Goal: Transaction & Acquisition: Purchase product/service

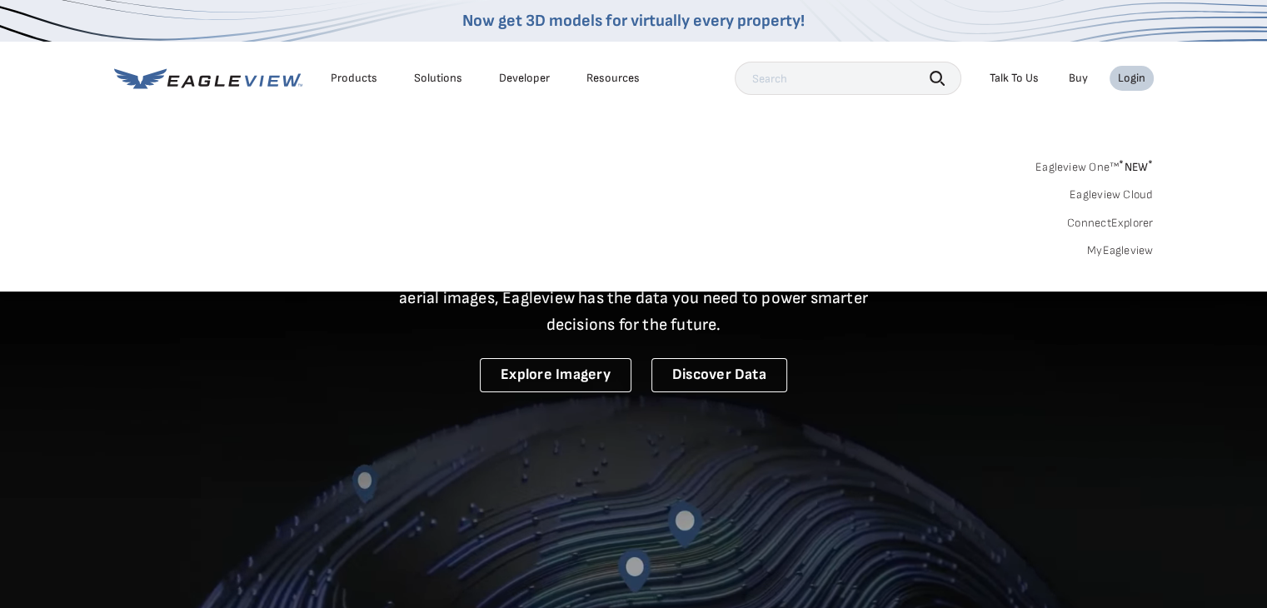
click at [1125, 165] on span "* NEW *" at bounding box center [1136, 167] width 34 height 14
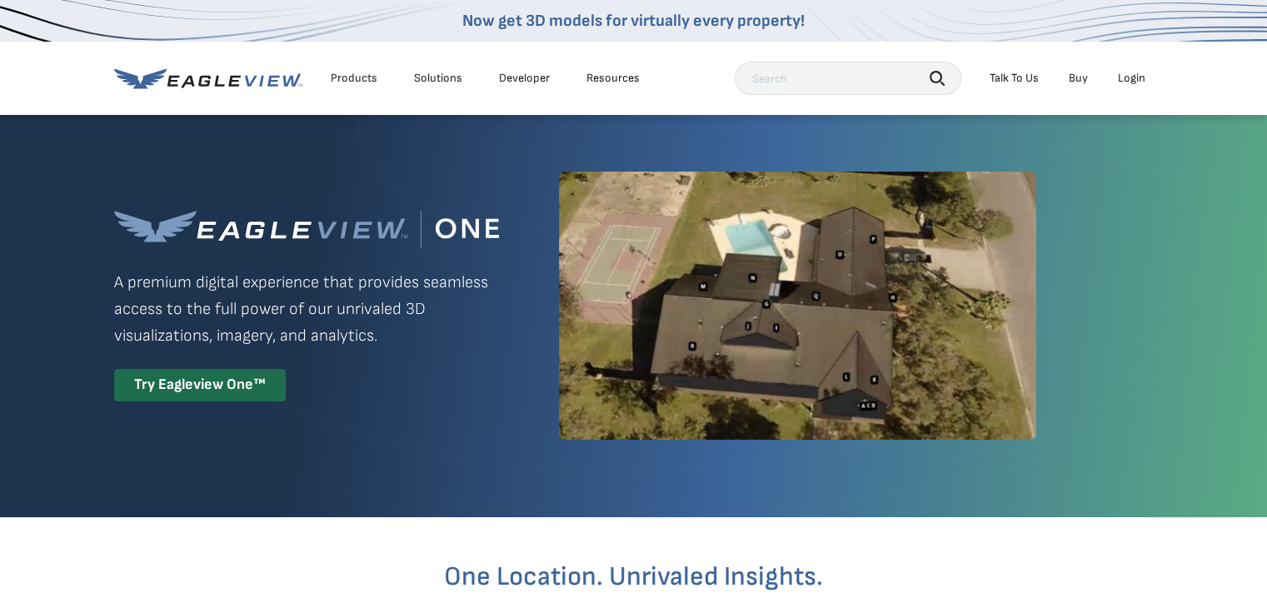
click at [1136, 73] on div "Login" at bounding box center [1131, 78] width 27 height 15
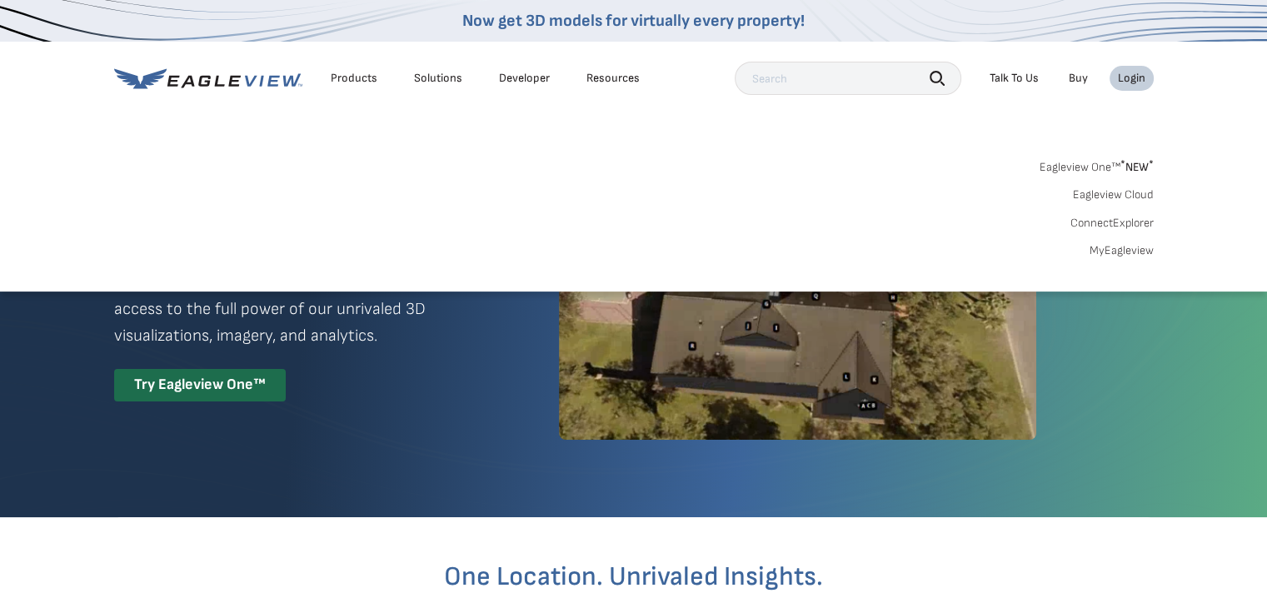
click at [1120, 257] on link "MyEagleview" at bounding box center [1122, 250] width 64 height 15
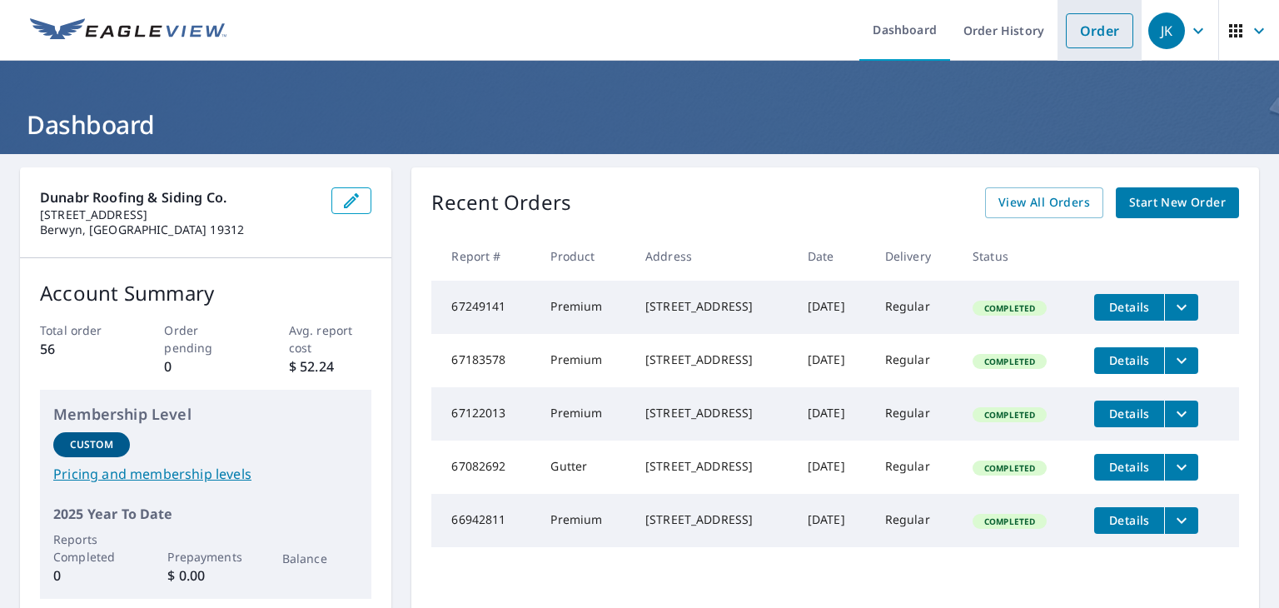
click at [1093, 28] on link "Order" at bounding box center [1099, 30] width 67 height 35
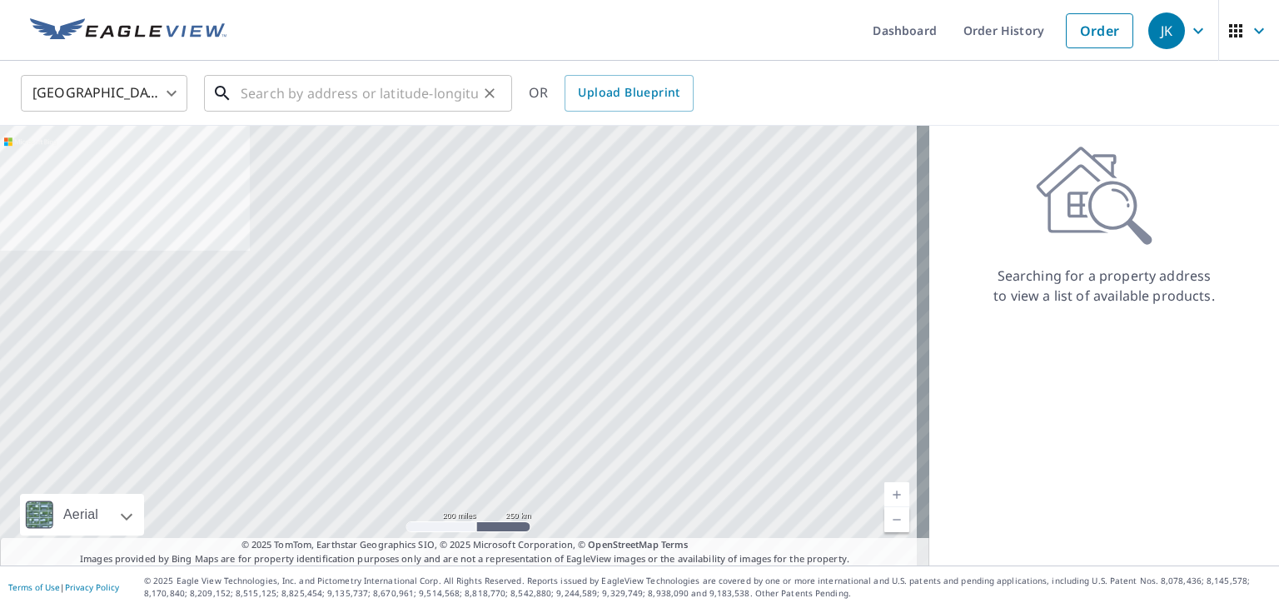
click at [289, 91] on input "text" at bounding box center [359, 93] width 237 height 47
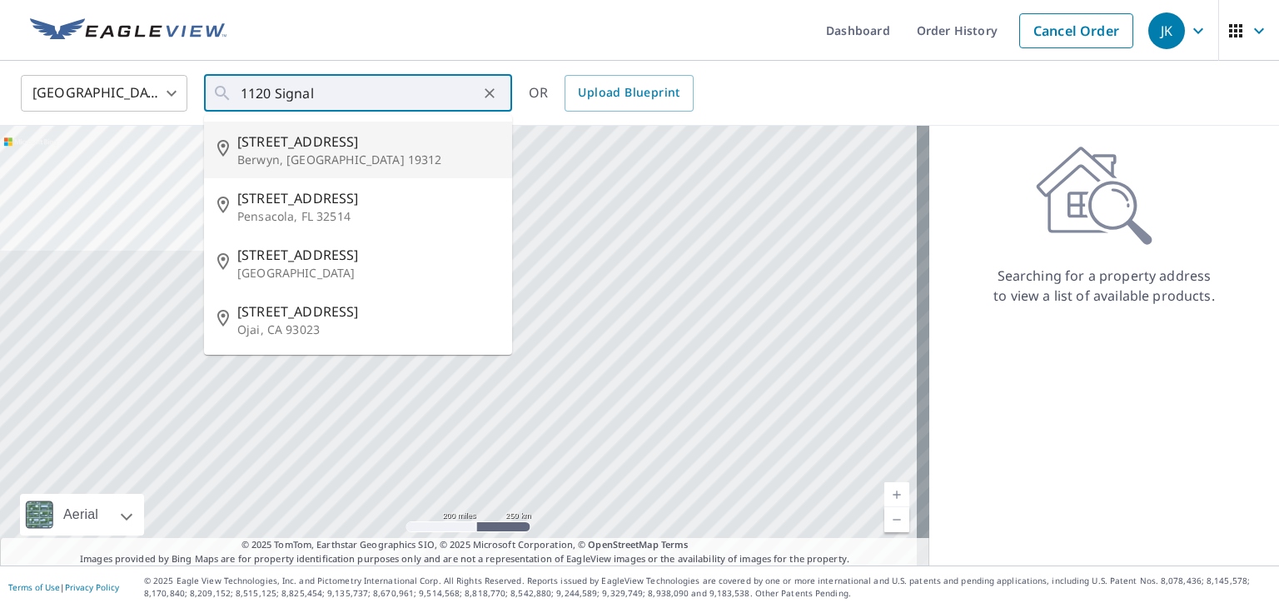
type input "1120 Signal Hill Ln Berwyn, PA 19312"
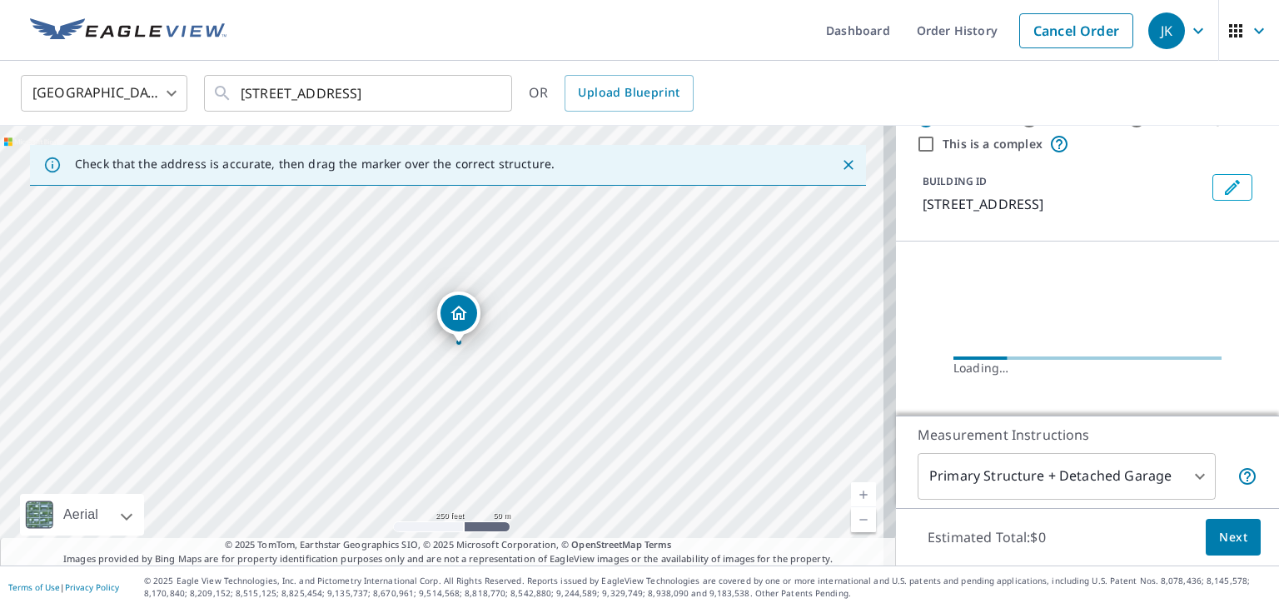
scroll to position [83, 0]
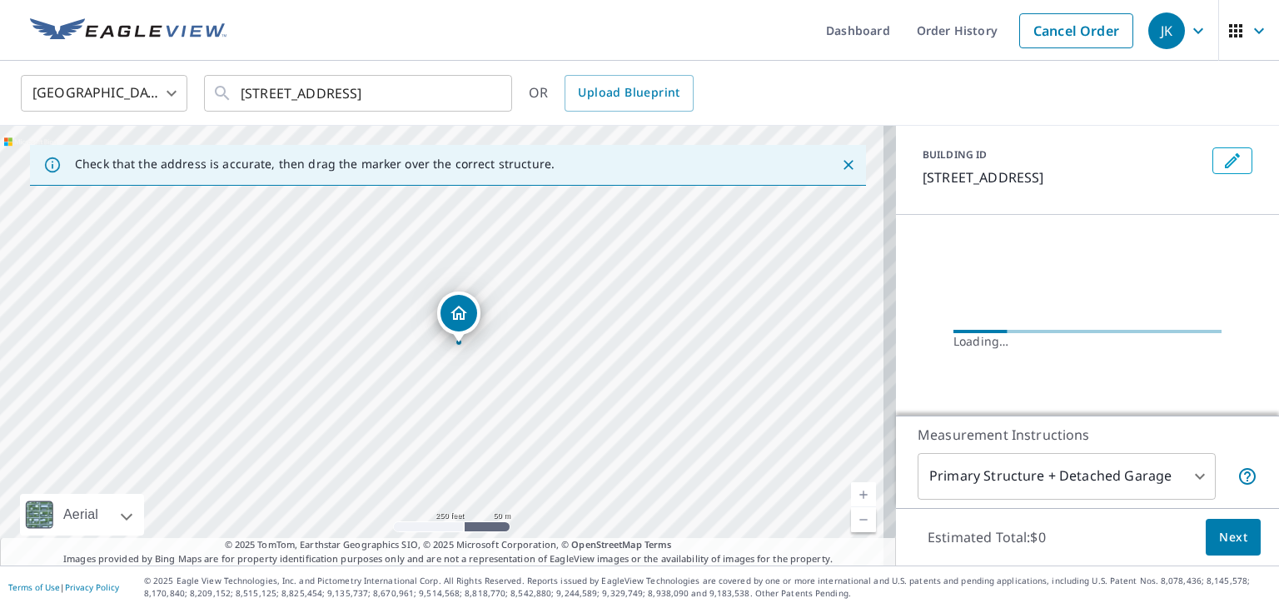
click at [1185, 484] on body "JK JK Dashboard Order History Cancel Order JK United States US ​ 1120 Signal Hi…" at bounding box center [639, 304] width 1279 height 608
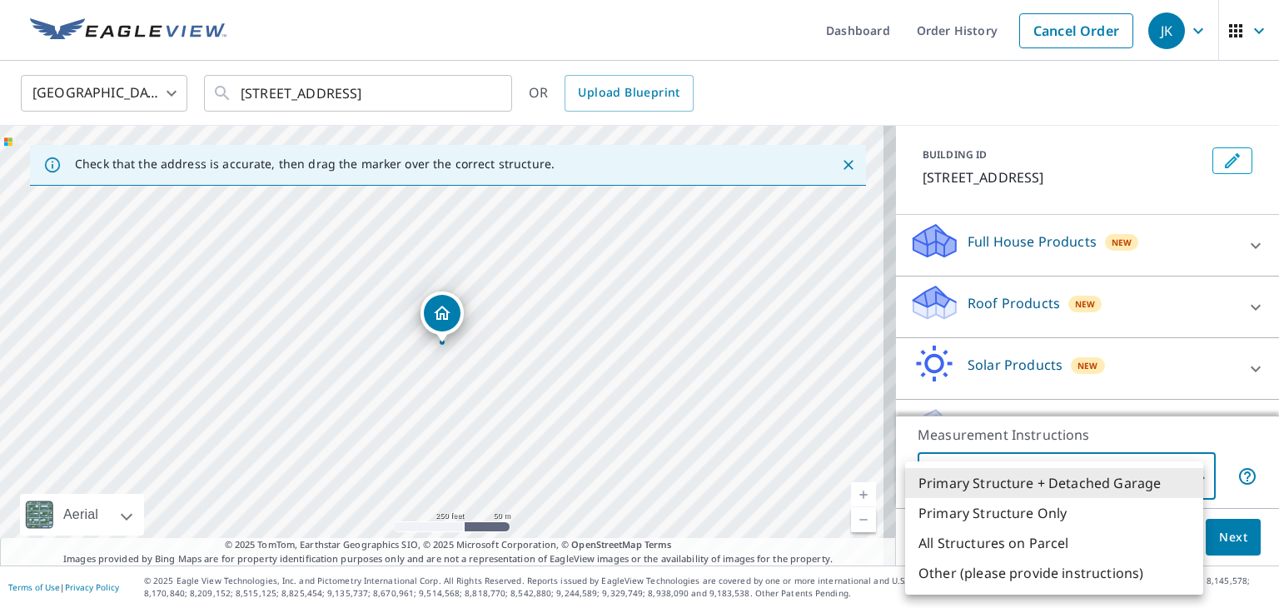
click at [1034, 516] on li "Primary Structure Only" at bounding box center [1054, 513] width 298 height 30
type input "2"
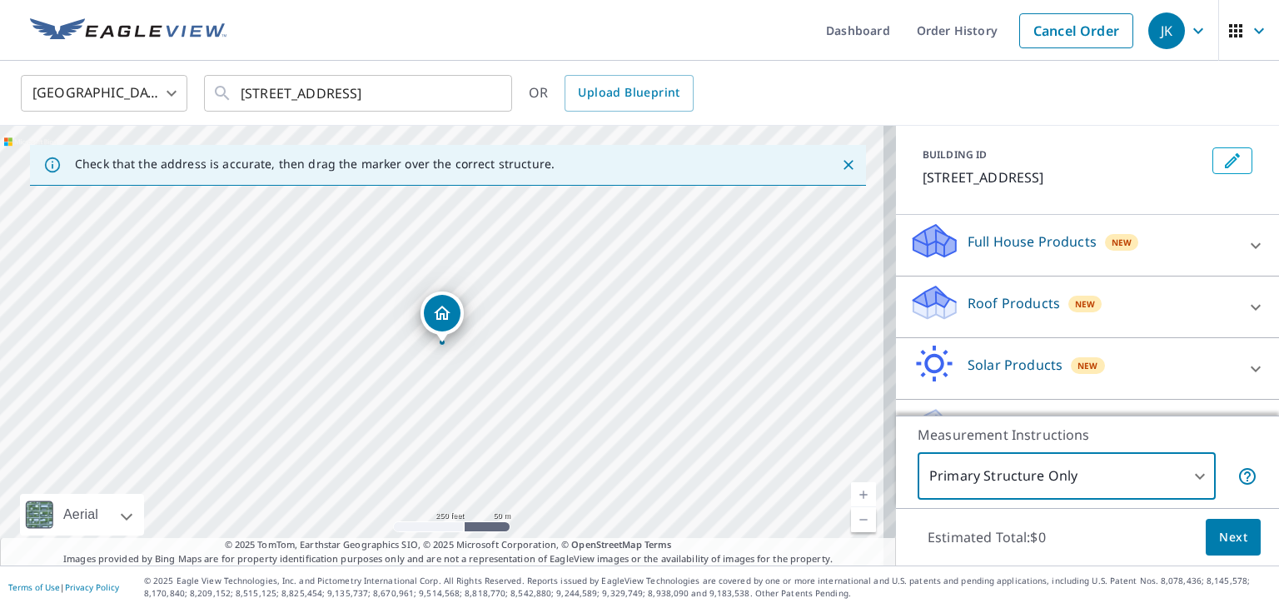
click at [1234, 529] on span "Next" at bounding box center [1233, 537] width 28 height 21
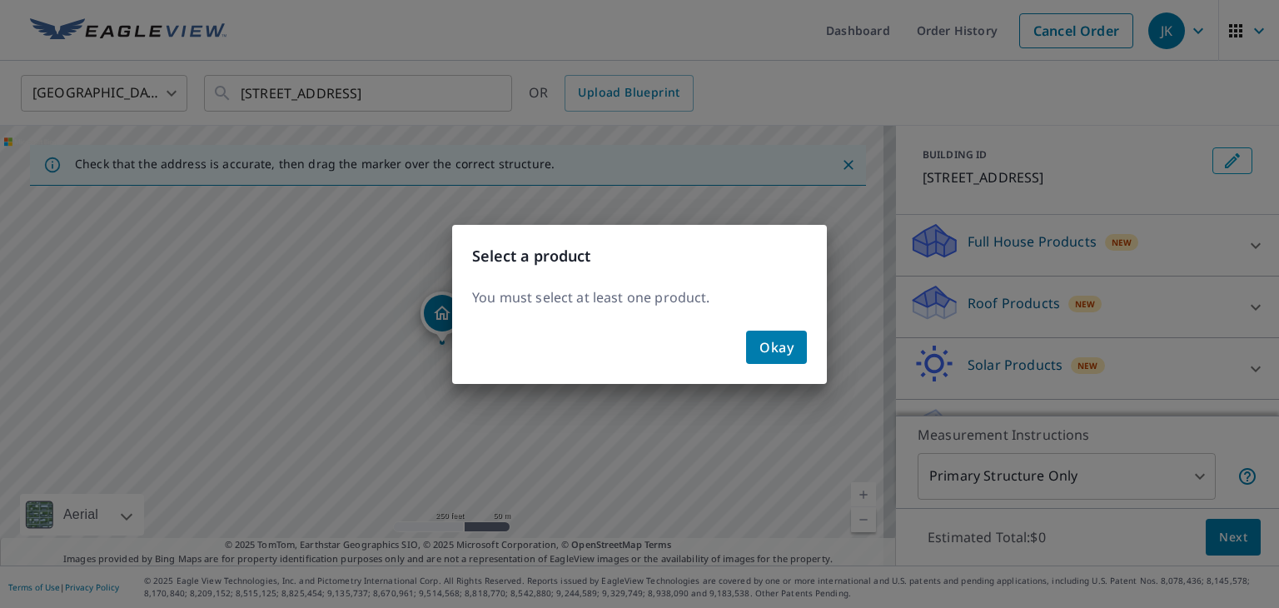
click at [763, 363] on div "Okay" at bounding box center [639, 354] width 375 height 60
click at [761, 345] on span "Okay" at bounding box center [777, 347] width 34 height 23
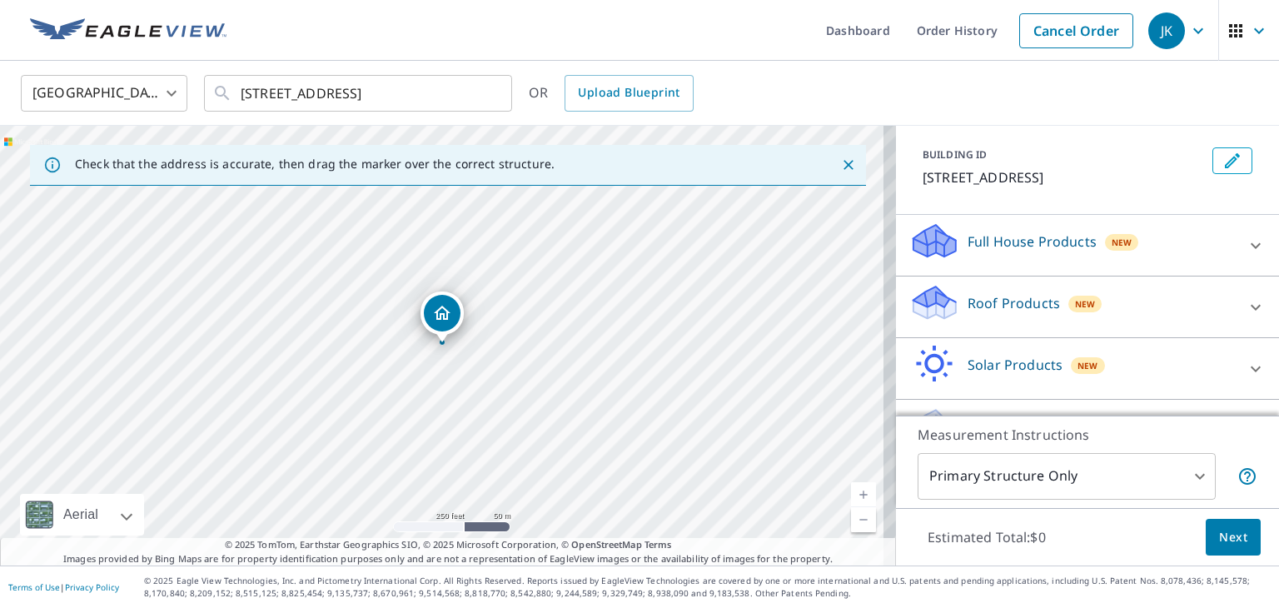
click at [1236, 248] on div at bounding box center [1256, 246] width 40 height 40
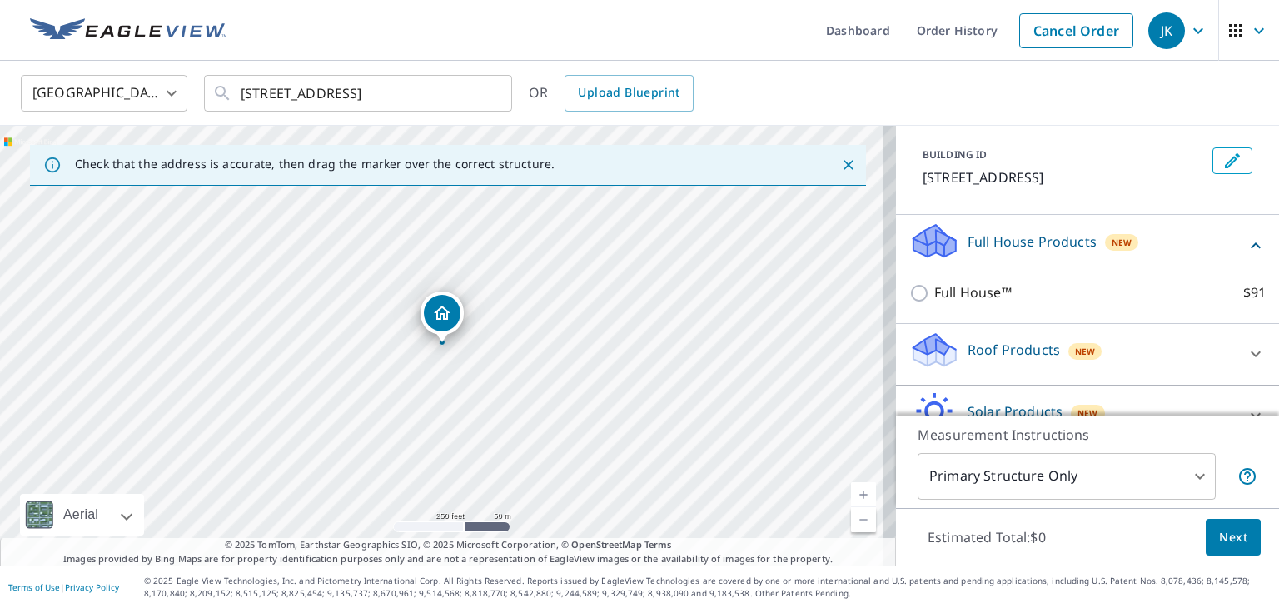
click at [1246, 356] on icon at bounding box center [1256, 354] width 20 height 20
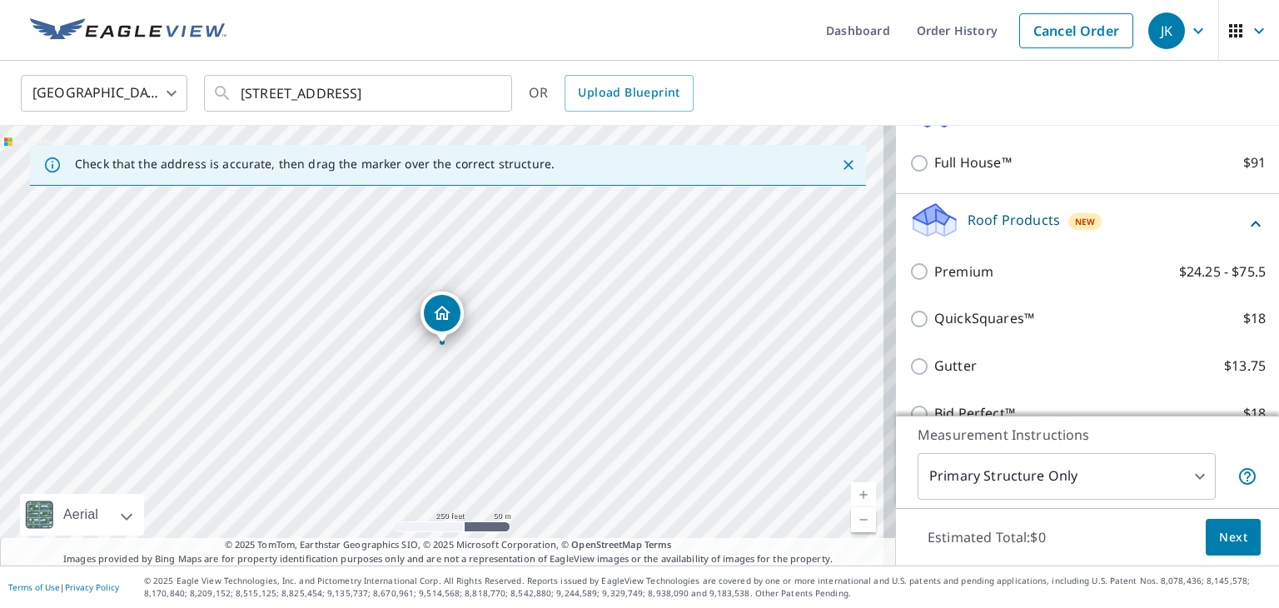
scroll to position [250, 0]
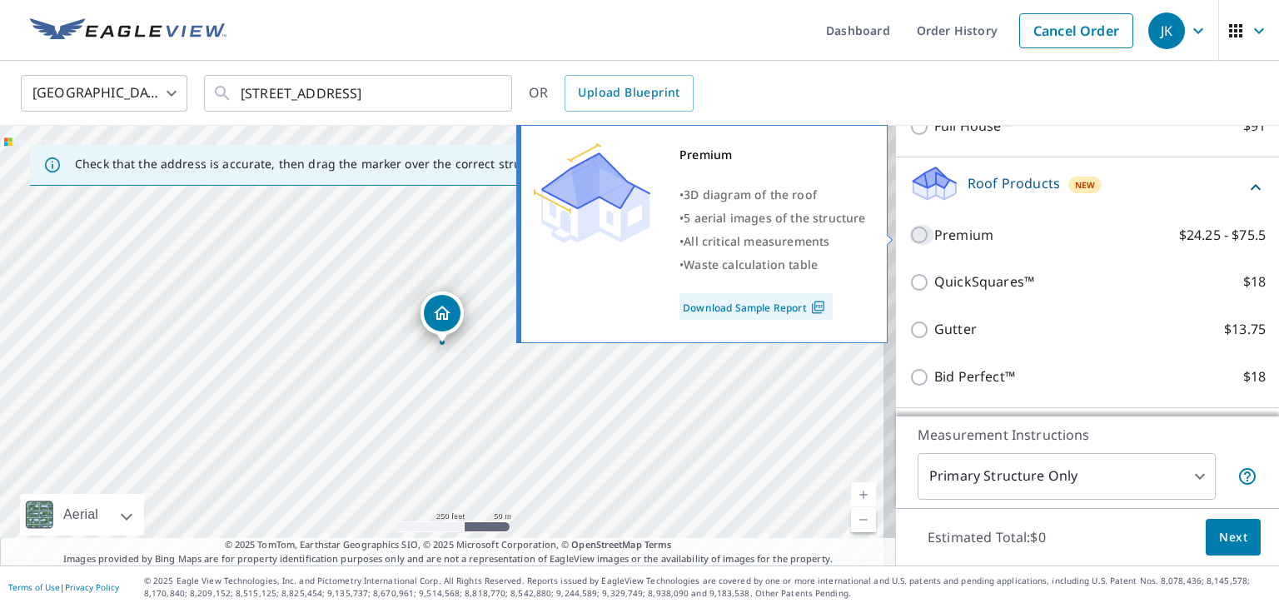
click at [911, 236] on input "Premium $24.25 - $75.5" at bounding box center [922, 235] width 25 height 20
checkbox input "true"
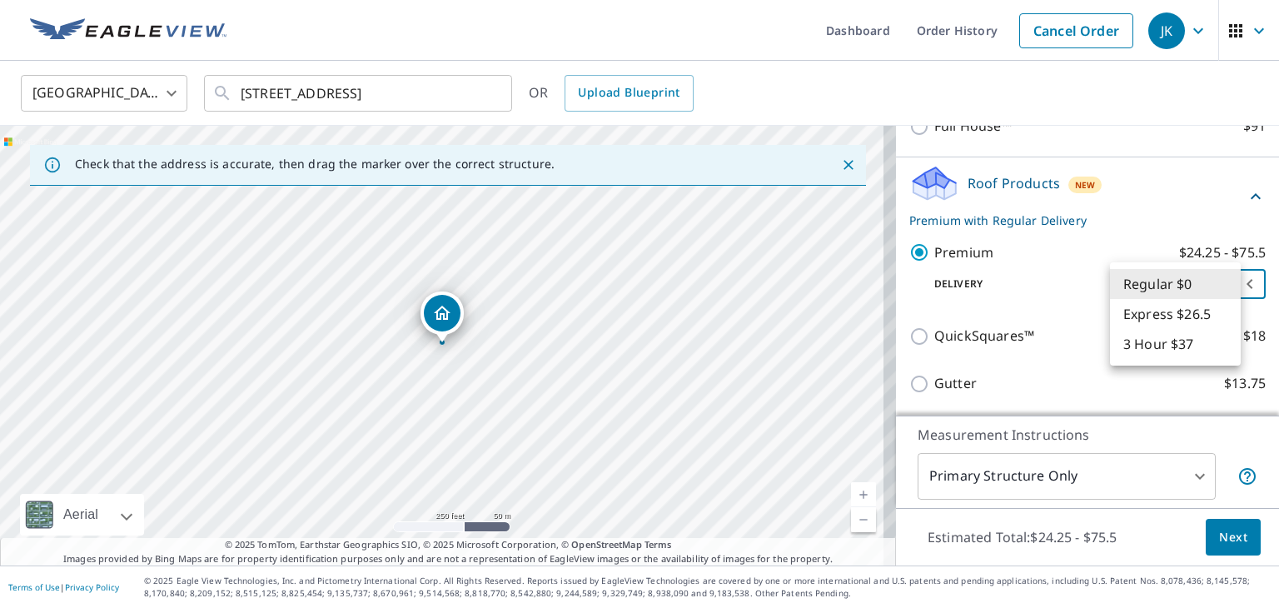
click at [1226, 284] on body "JK JK Dashboard Order History Cancel Order JK United States US ​ 1120 Signal Hi…" at bounding box center [639, 304] width 1279 height 608
click at [1226, 284] on li "Regular $0" at bounding box center [1175, 284] width 131 height 30
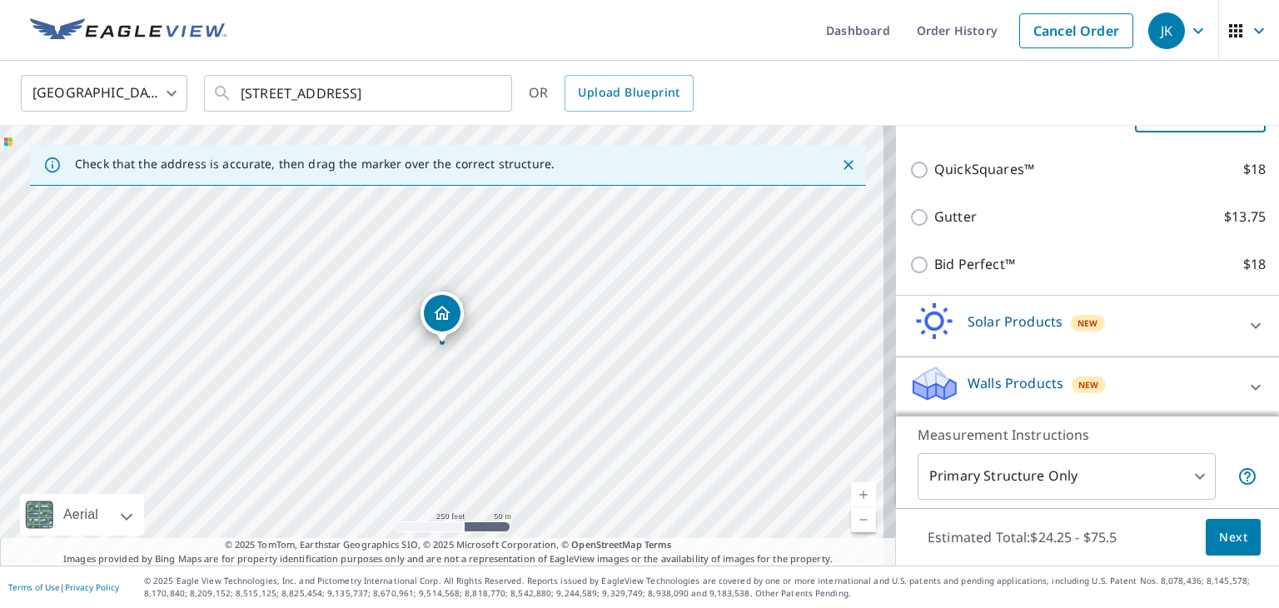
scroll to position [417, 0]
click at [1233, 539] on span "Next" at bounding box center [1233, 537] width 28 height 21
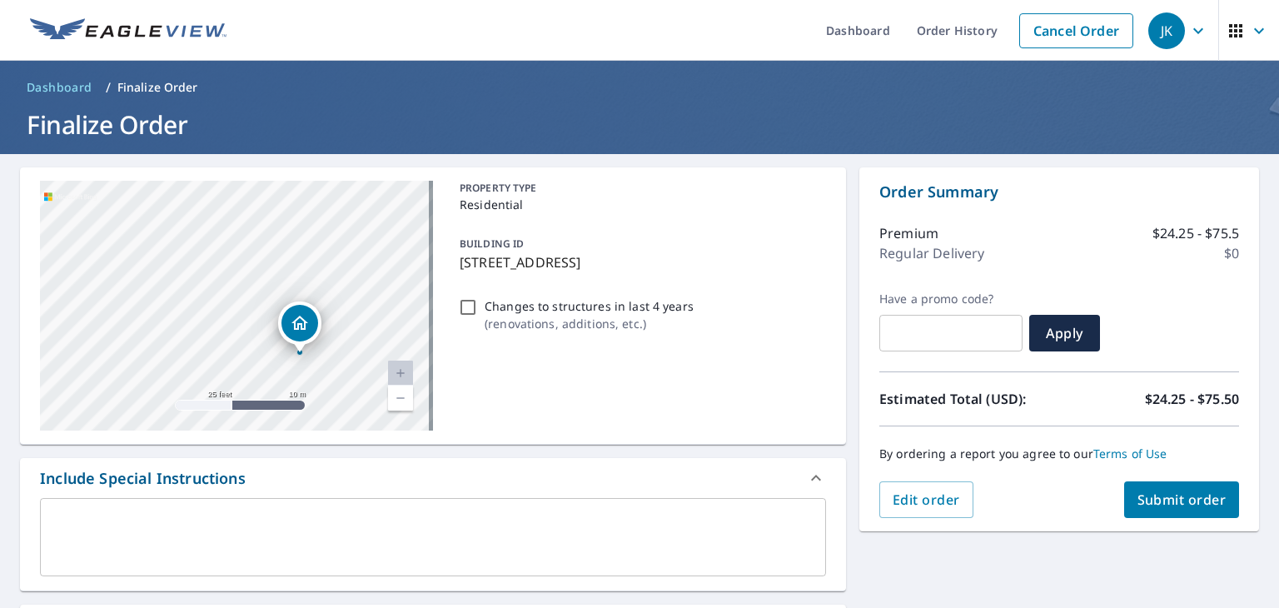
click at [1185, 496] on span "Submit order" at bounding box center [1182, 500] width 89 height 18
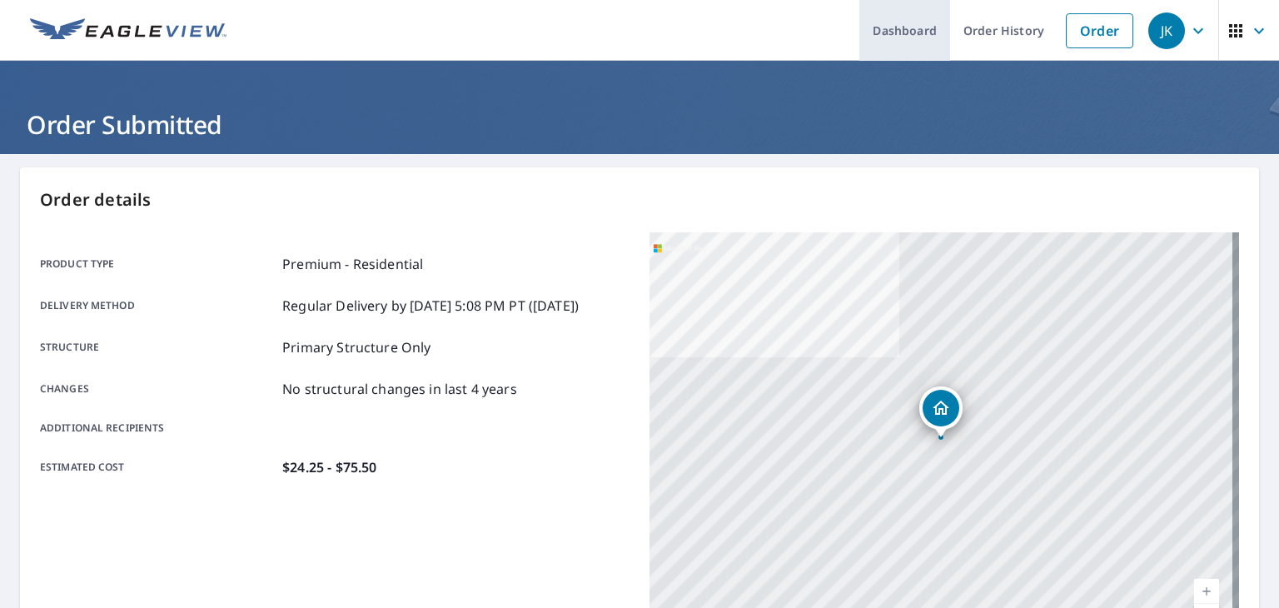
click at [893, 36] on link "Dashboard" at bounding box center [905, 30] width 91 height 61
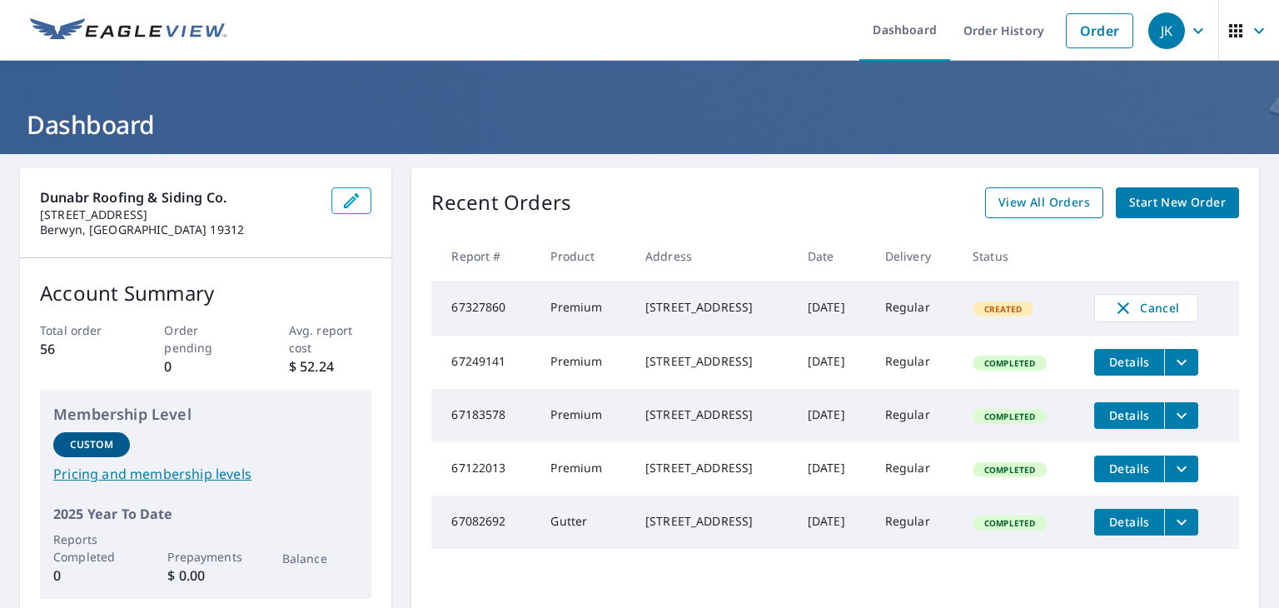
click at [1043, 197] on span "View All Orders" at bounding box center [1045, 202] width 92 height 21
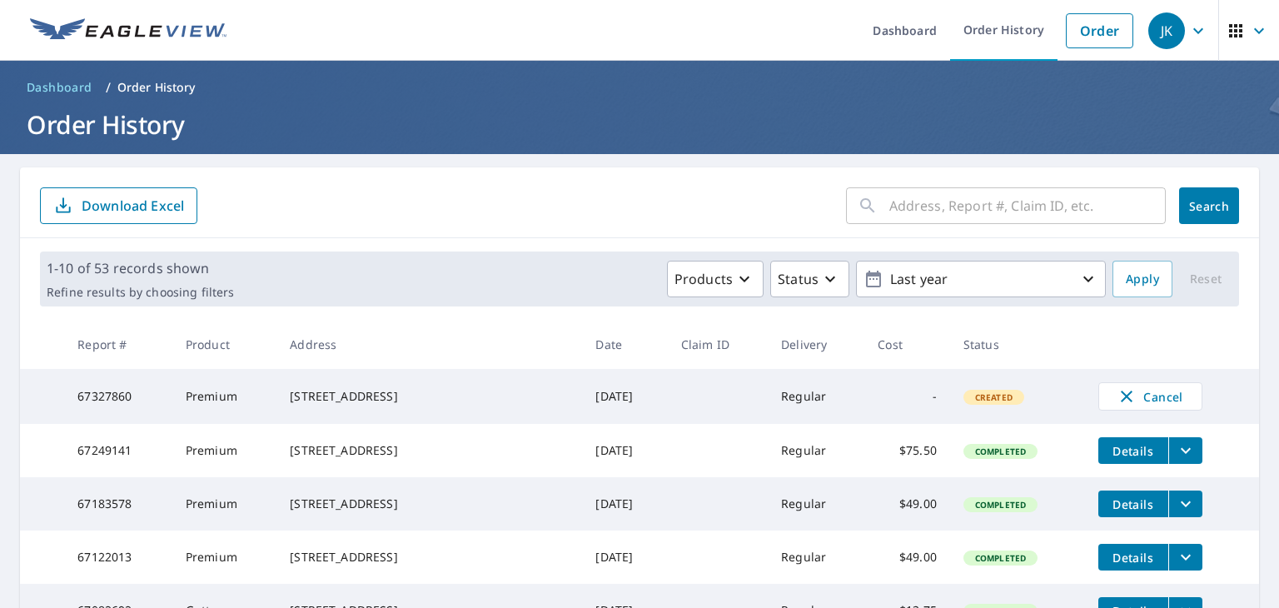
click at [953, 212] on input "text" at bounding box center [1028, 205] width 277 height 47
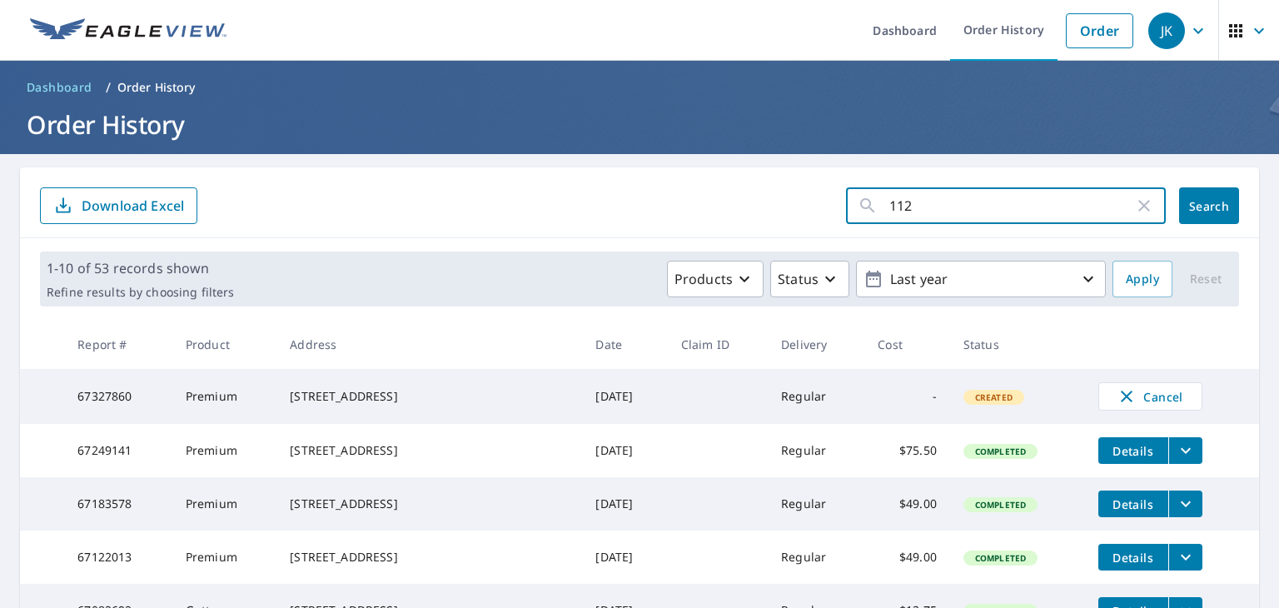
type input "1120"
click button "Search" at bounding box center [1209, 205] width 60 height 37
